Goal: Check status: Check status

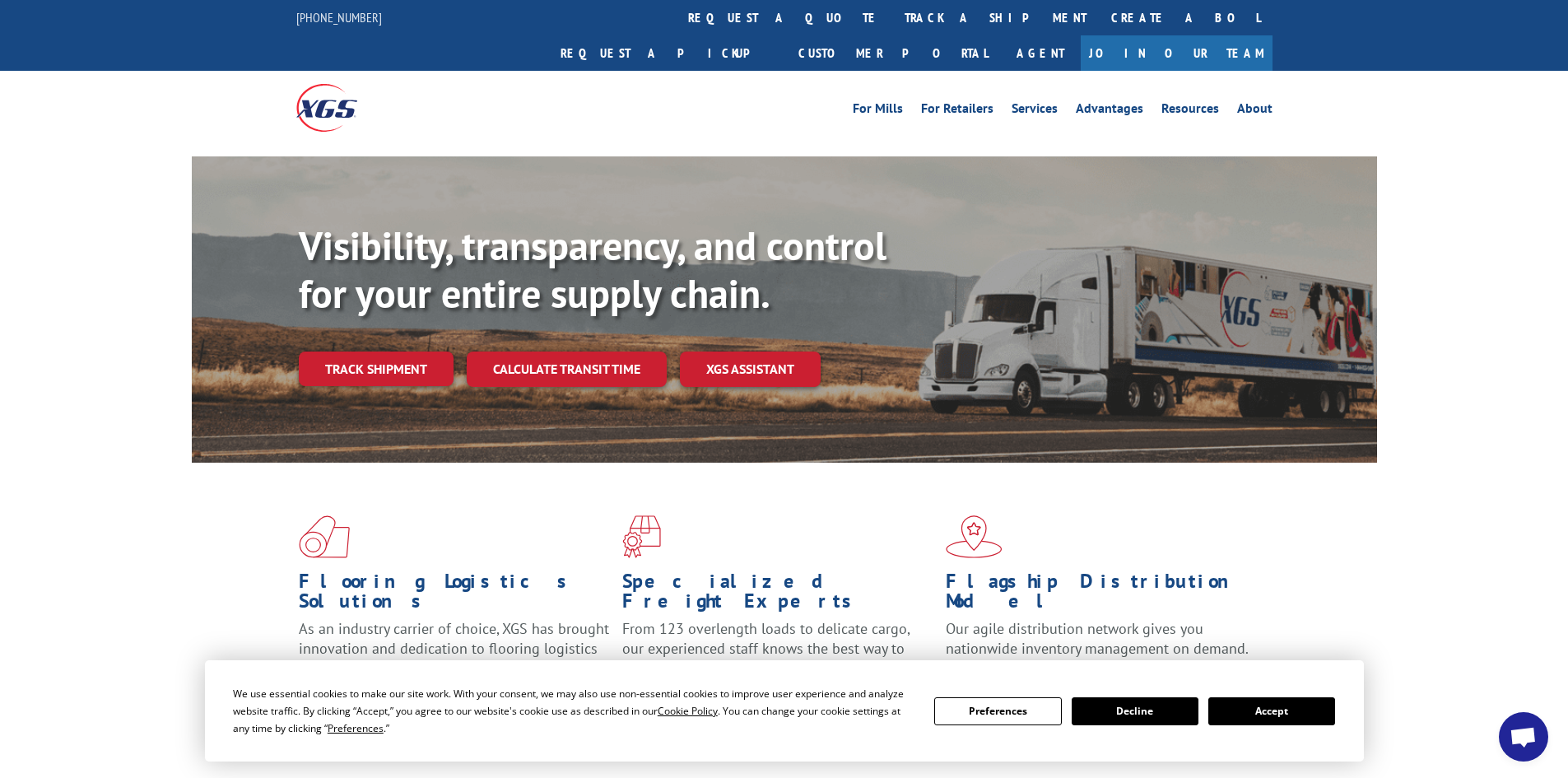
click at [1271, 713] on button "Accept" at bounding box center [1271, 711] width 127 height 28
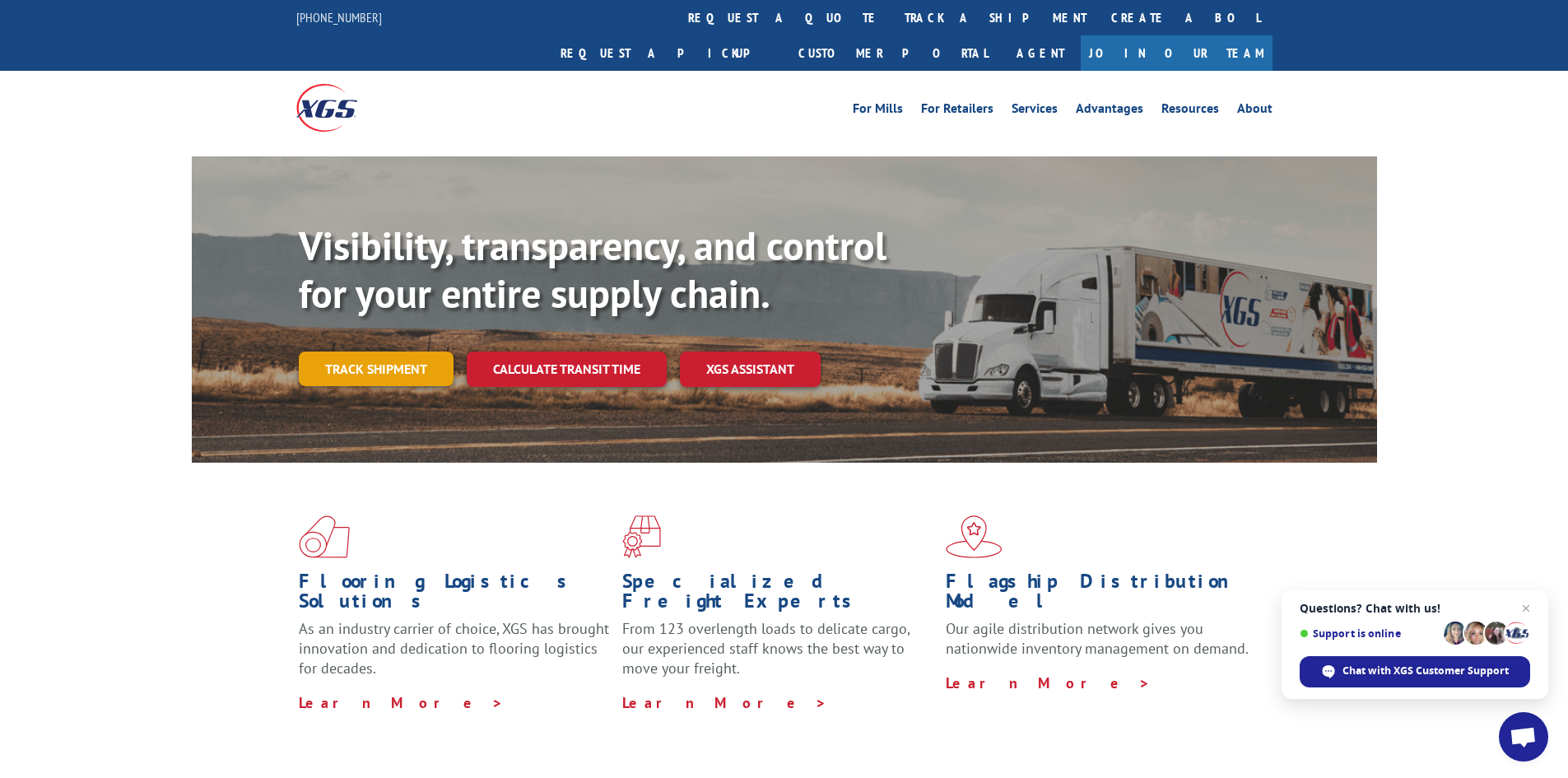
click at [320, 352] on link "Track shipment" at bounding box center [377, 369] width 155 height 35
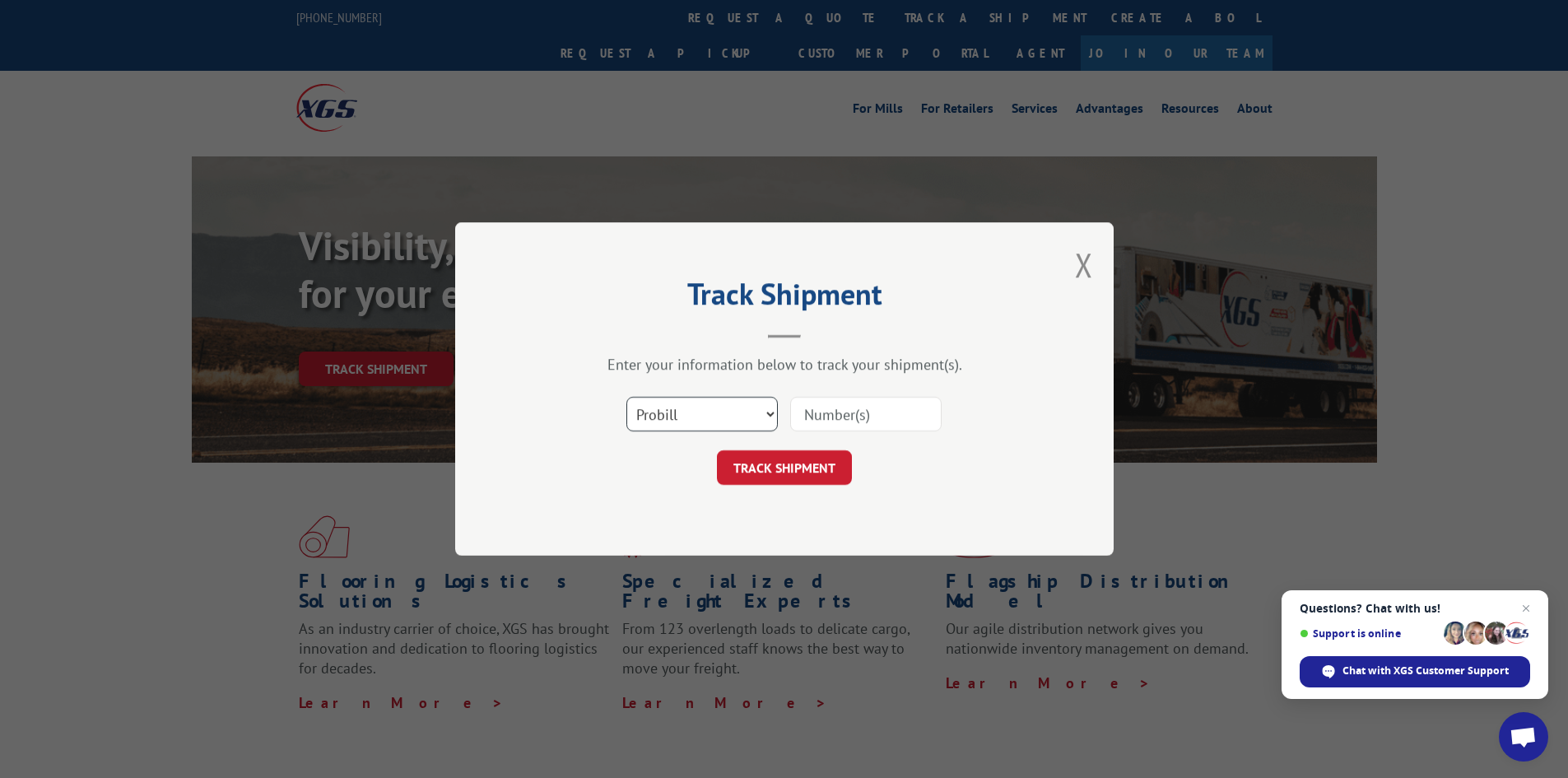
click at [695, 405] on select "Select category... Probill BOL PO" at bounding box center [702, 414] width 152 height 35
select select "bol"
click at [626, 396] on select "Select category... Probill BOL PO" at bounding box center [702, 414] width 152 height 35
click at [826, 410] on input at bounding box center [866, 414] width 152 height 35
paste input "5996409"
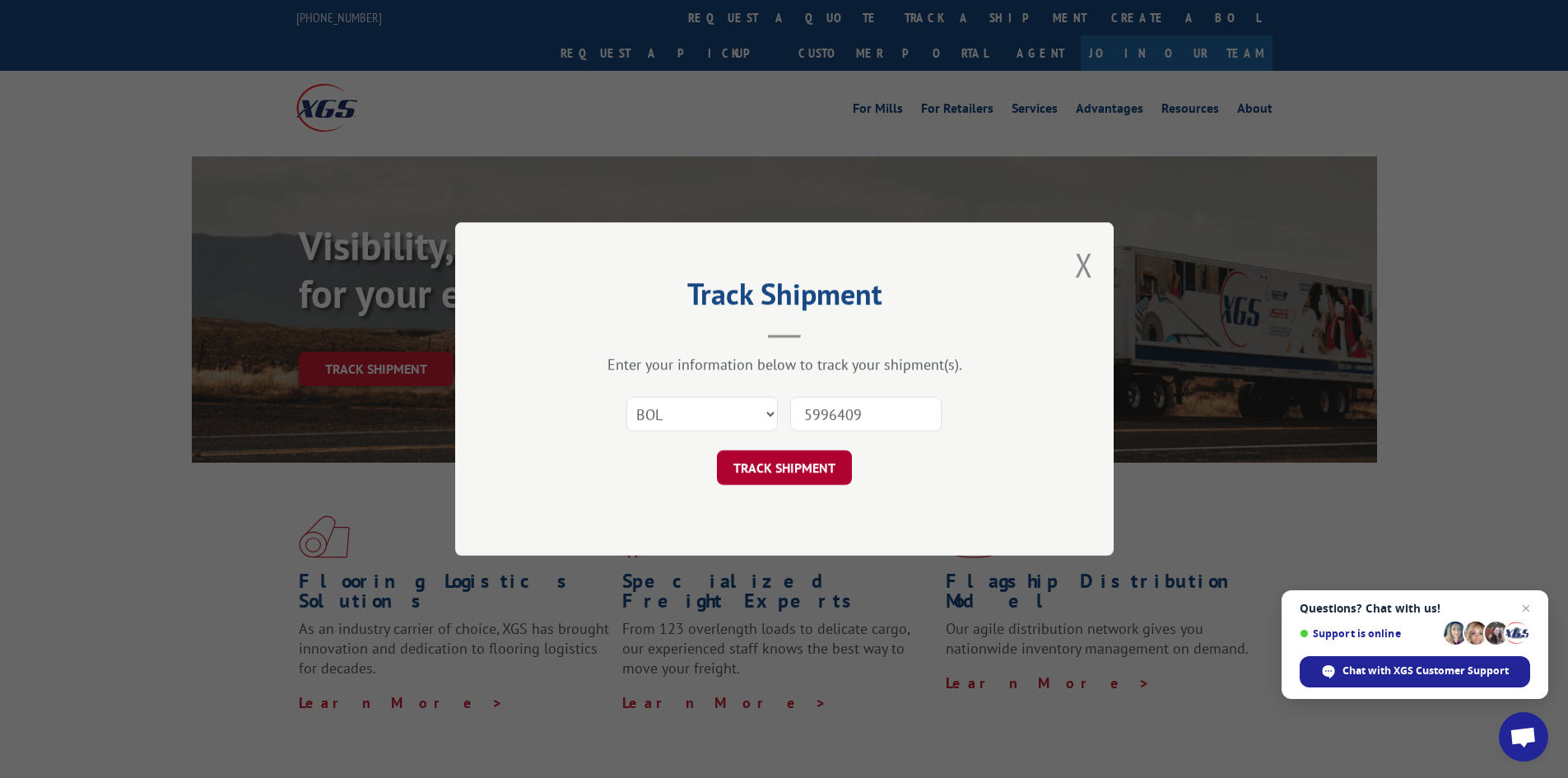
type input "5996409"
click at [793, 481] on button "TRACK SHIPMENT" at bounding box center [784, 467] width 135 height 35
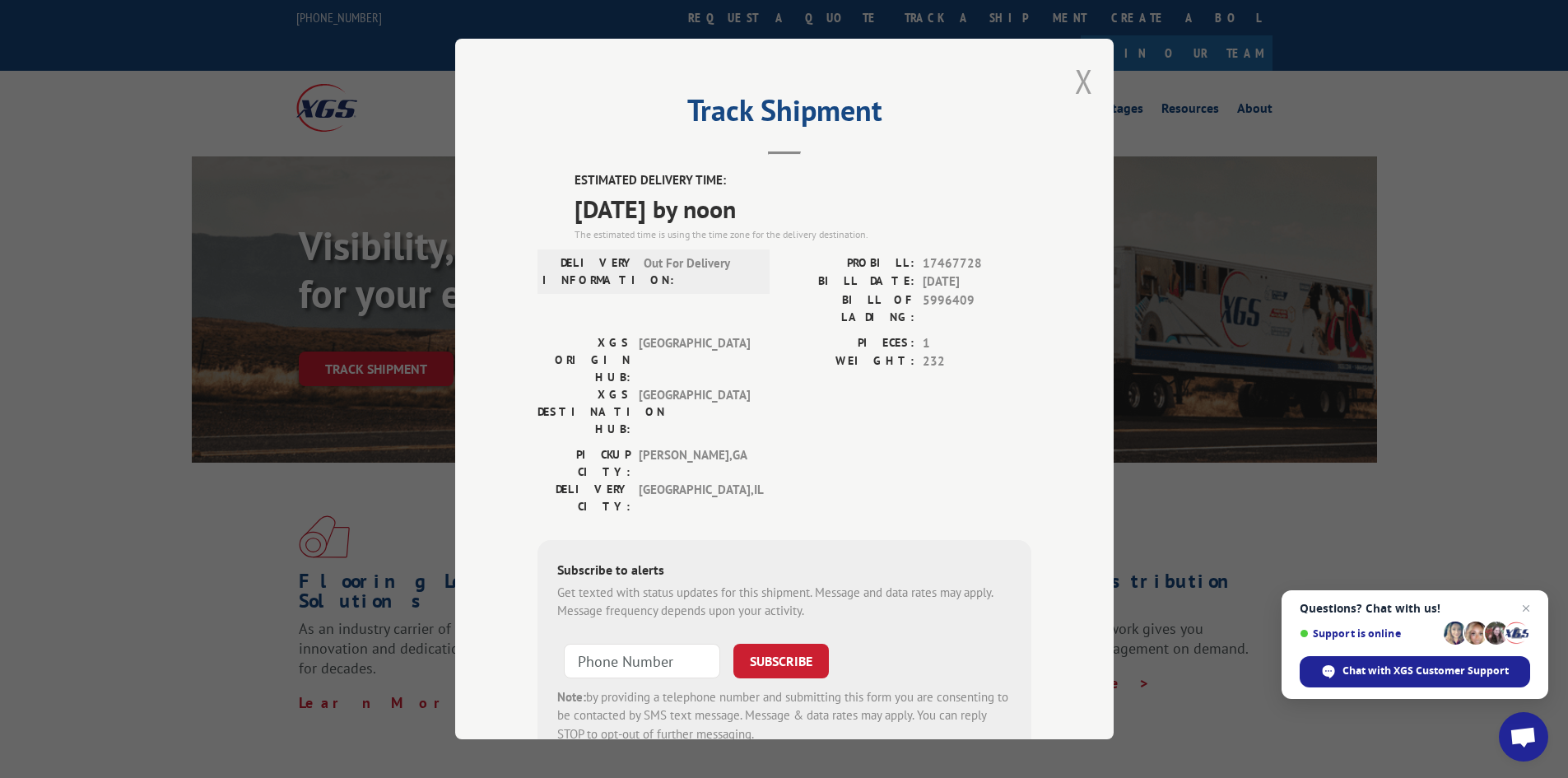
click at [1074, 69] on button "Close modal" at bounding box center [1084, 81] width 18 height 44
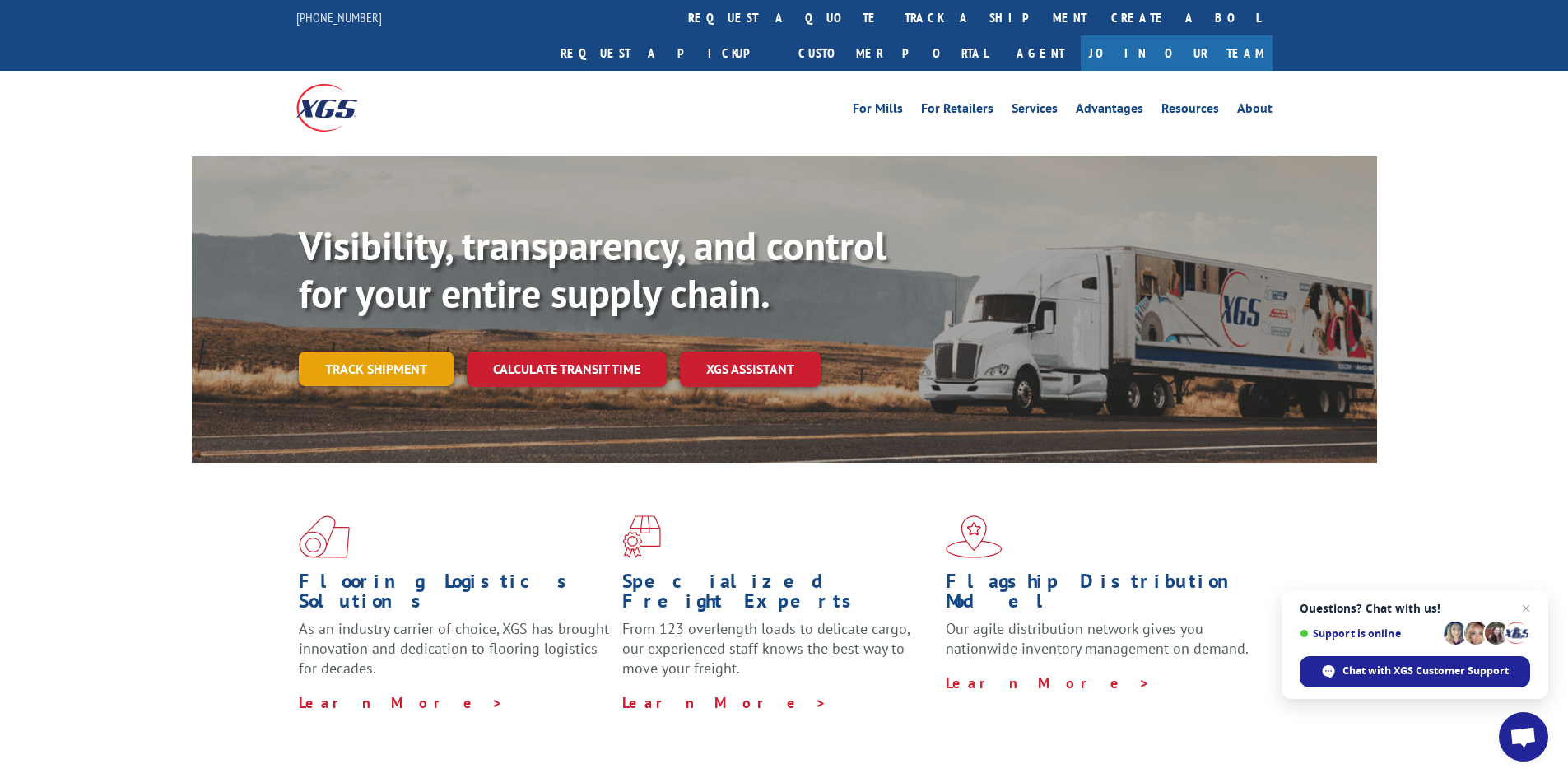
click at [343, 352] on link "Track shipment" at bounding box center [377, 369] width 155 height 35
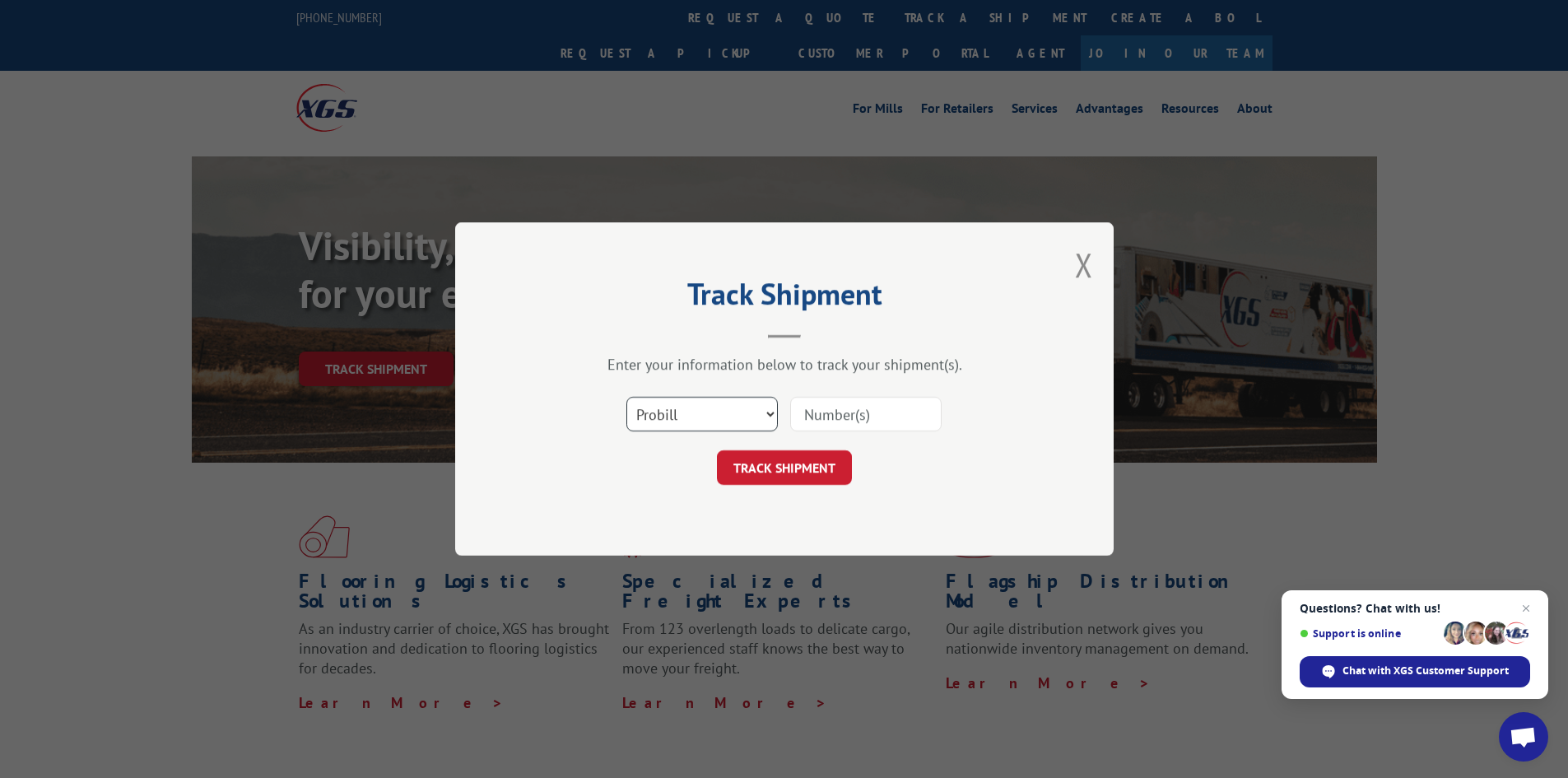
click at [709, 407] on select "Select category... Probill BOL PO" at bounding box center [702, 414] width 152 height 35
select select "bol"
click at [626, 396] on select "Select category... Probill BOL PO" at bounding box center [702, 414] width 152 height 35
click at [888, 415] on input at bounding box center [866, 414] width 152 height 35
paste input "5158118"
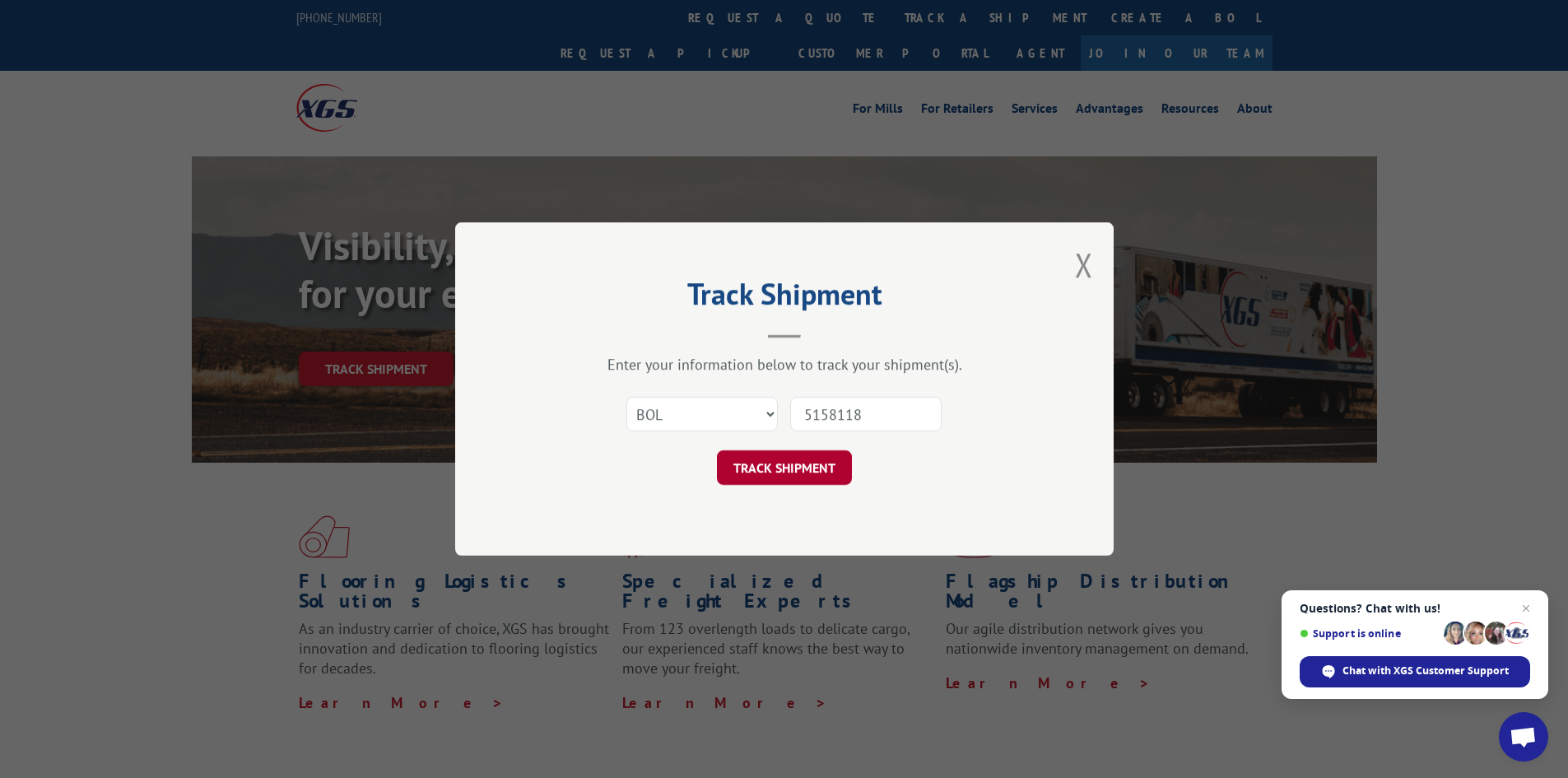
type input "5158118"
click at [774, 475] on button "TRACK SHIPMENT" at bounding box center [784, 467] width 135 height 35
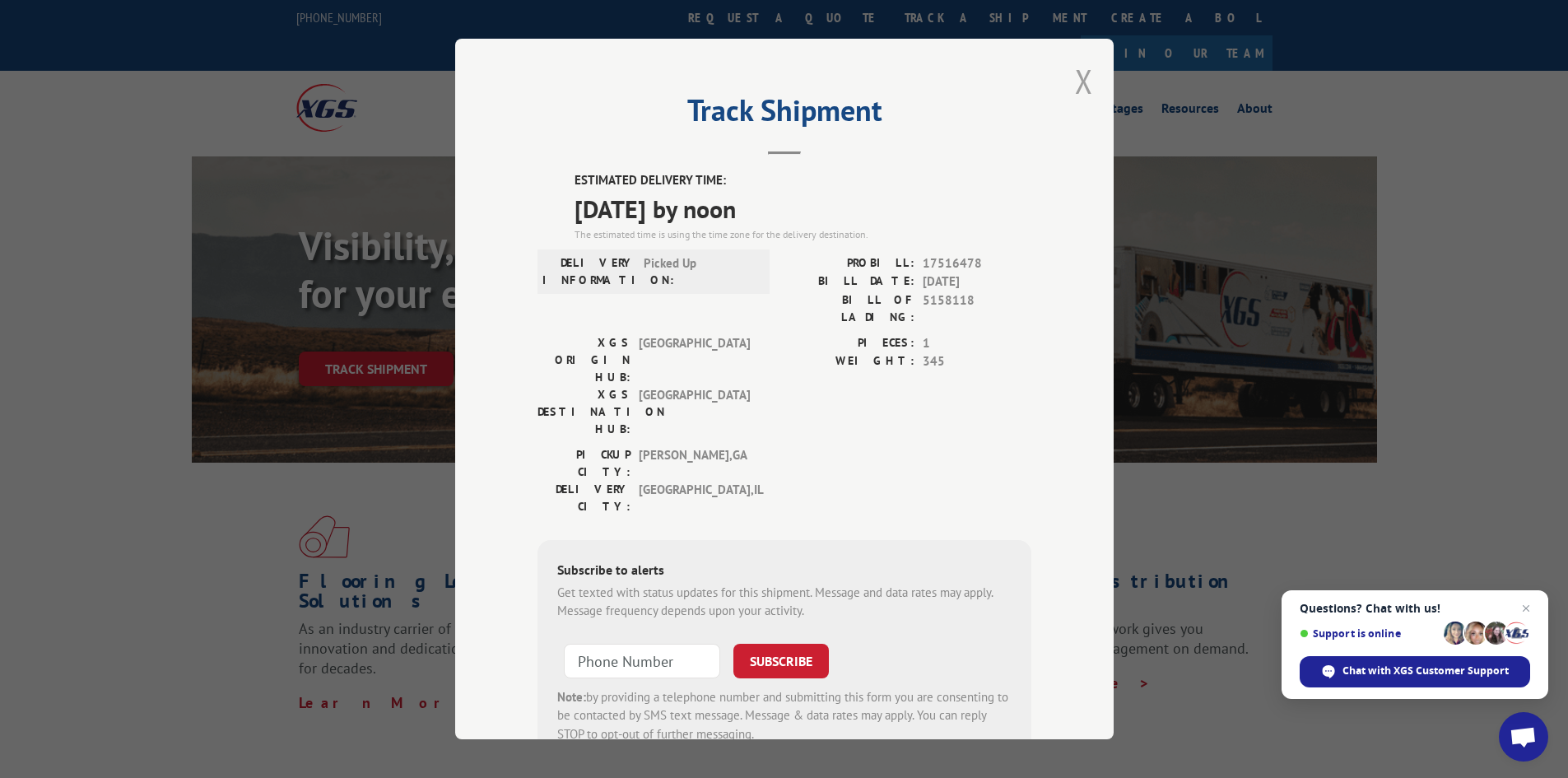
click at [1074, 82] on button "Close modal" at bounding box center [1084, 81] width 18 height 44
